Goal: Task Accomplishment & Management: Use online tool/utility

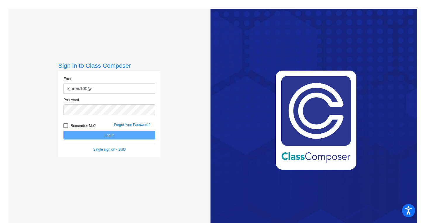
type input "[EMAIL_ADDRESS][DOMAIN_NAME]"
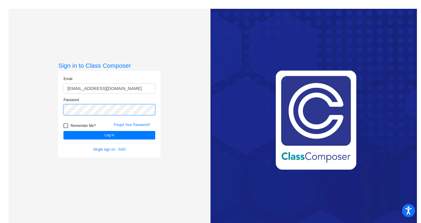
click at [63, 131] on button "Log In" at bounding box center [109, 135] width 92 height 8
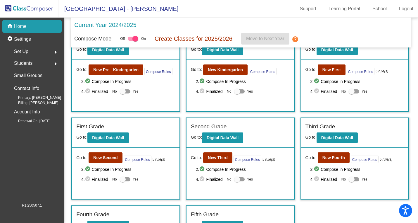
scroll to position [23, 0]
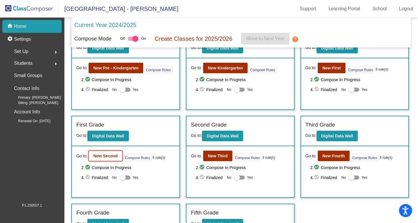
click at [102, 153] on b "New Second" at bounding box center [105, 155] width 24 height 5
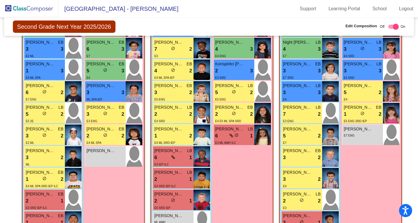
scroll to position [250, 0]
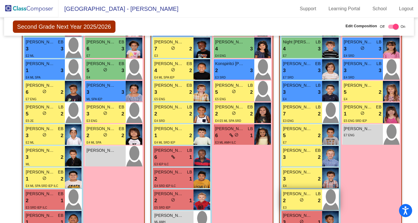
click at [286, 198] on div "2 lock do_not_disturb_alt 2" at bounding box center [302, 201] width 38 height 8
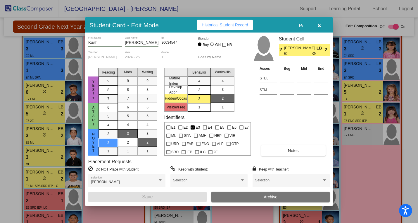
click at [321, 25] on icon "button" at bounding box center [319, 25] width 3 height 4
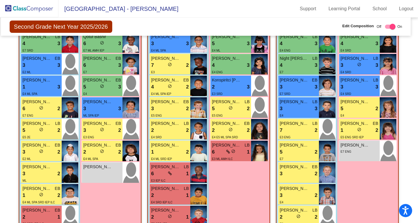
scroll to position [314, 3]
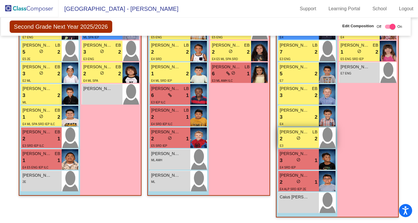
click at [303, 135] on div "2 lock do_not_disturb_alt 2" at bounding box center [299, 139] width 38 height 8
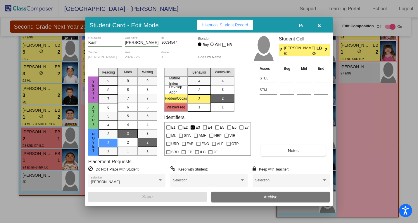
click at [322, 23] on button "button" at bounding box center [319, 25] width 19 height 11
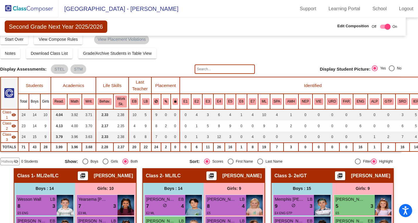
scroll to position [0, 8]
